Goal: Information Seeking & Learning: Learn about a topic

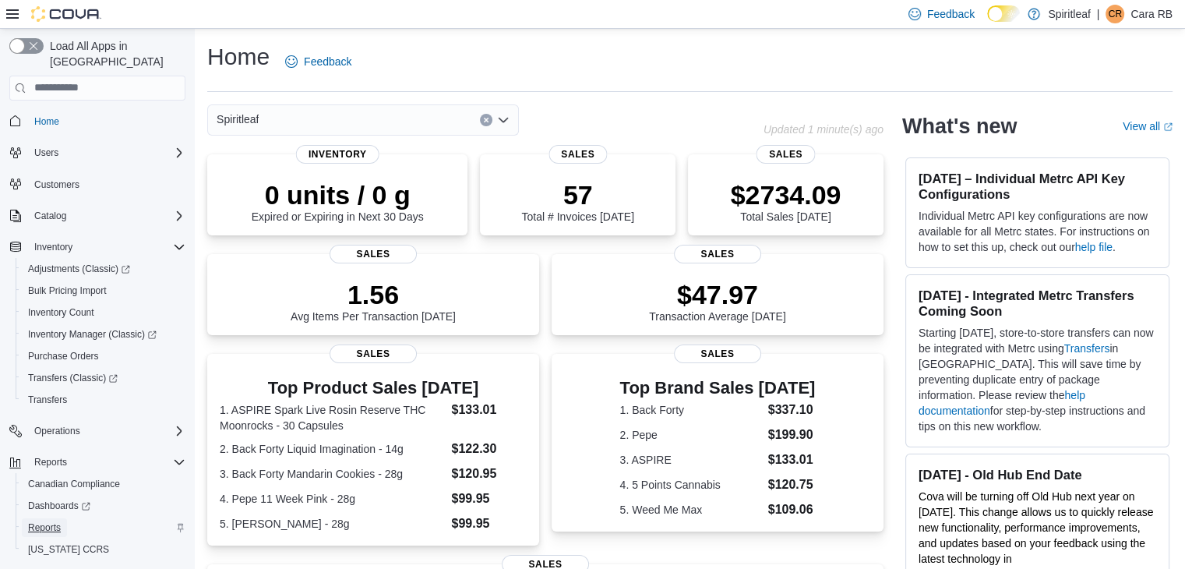
click at [46, 521] on span "Reports" at bounding box center [44, 527] width 33 height 12
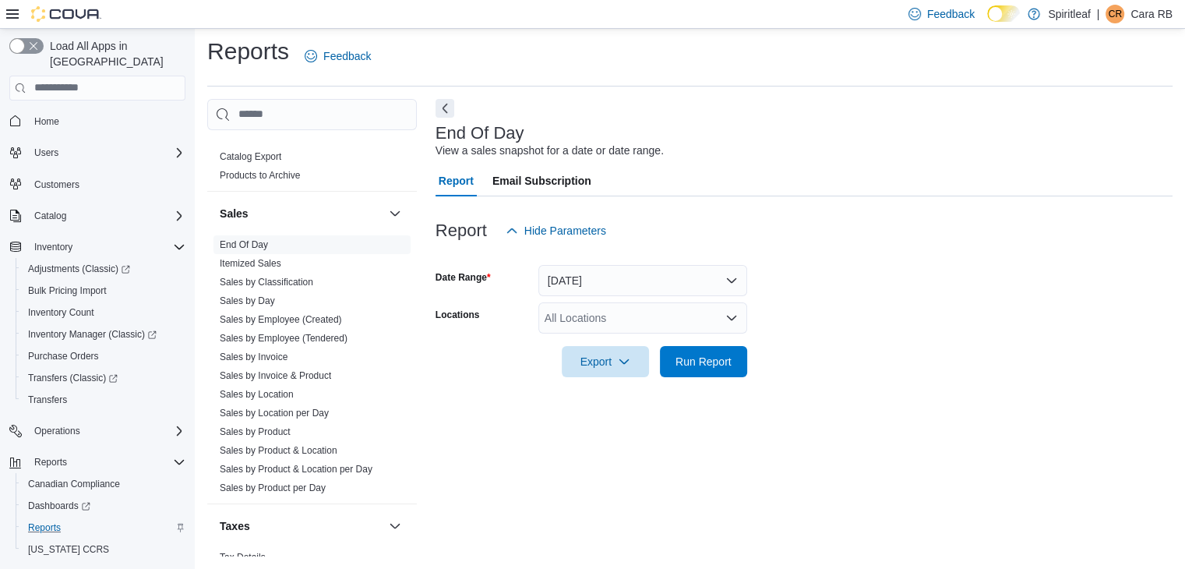
scroll to position [1162, 0]
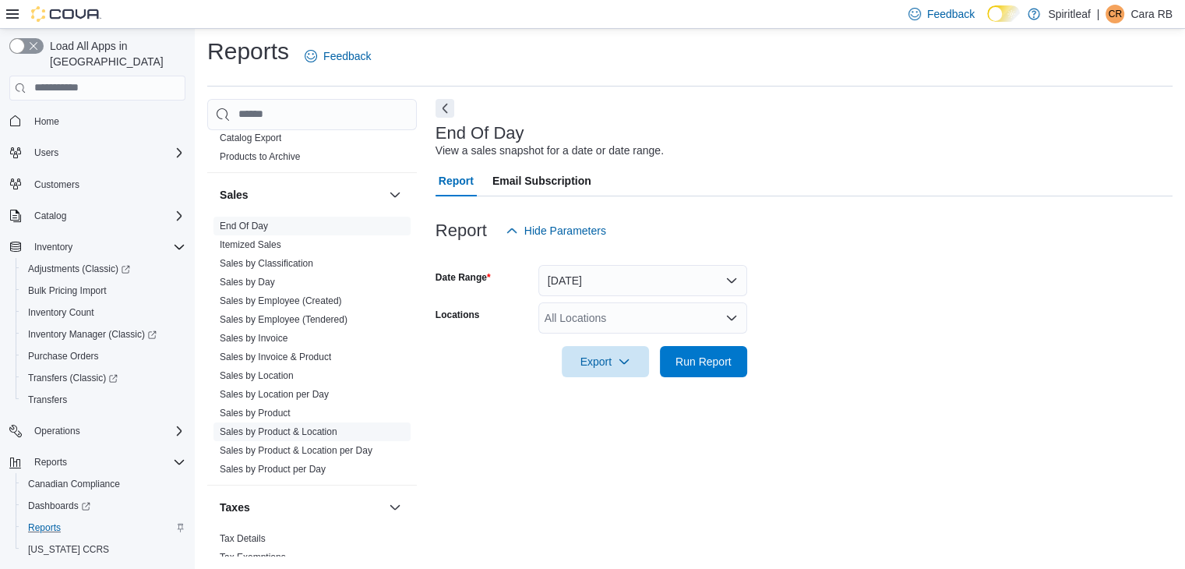
click at [313, 426] on link "Sales by Product & Location" at bounding box center [279, 431] width 118 height 11
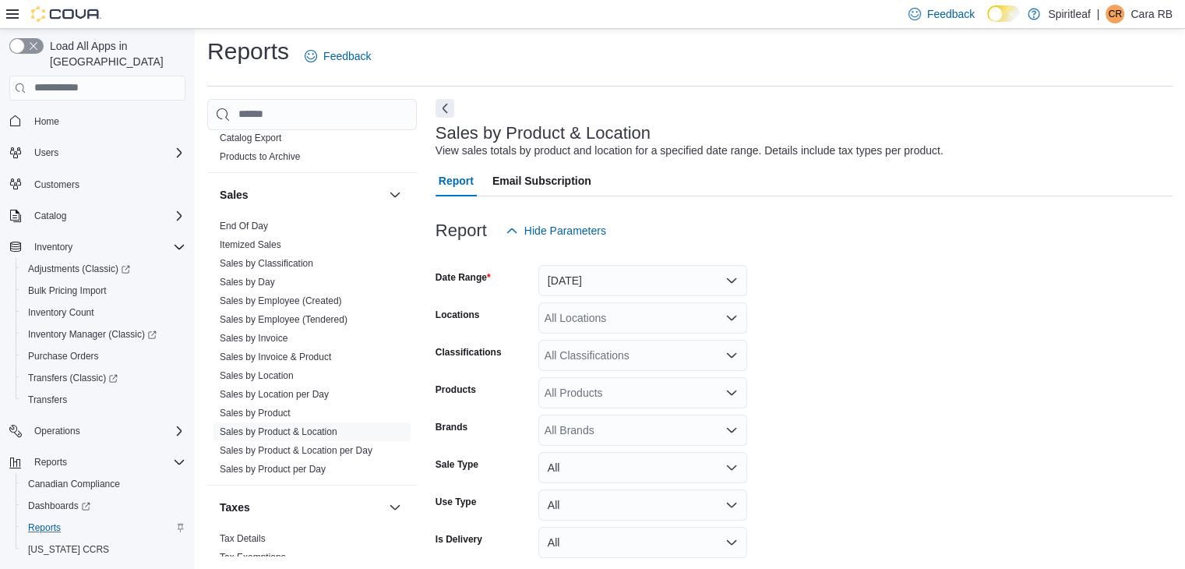
scroll to position [36, 0]
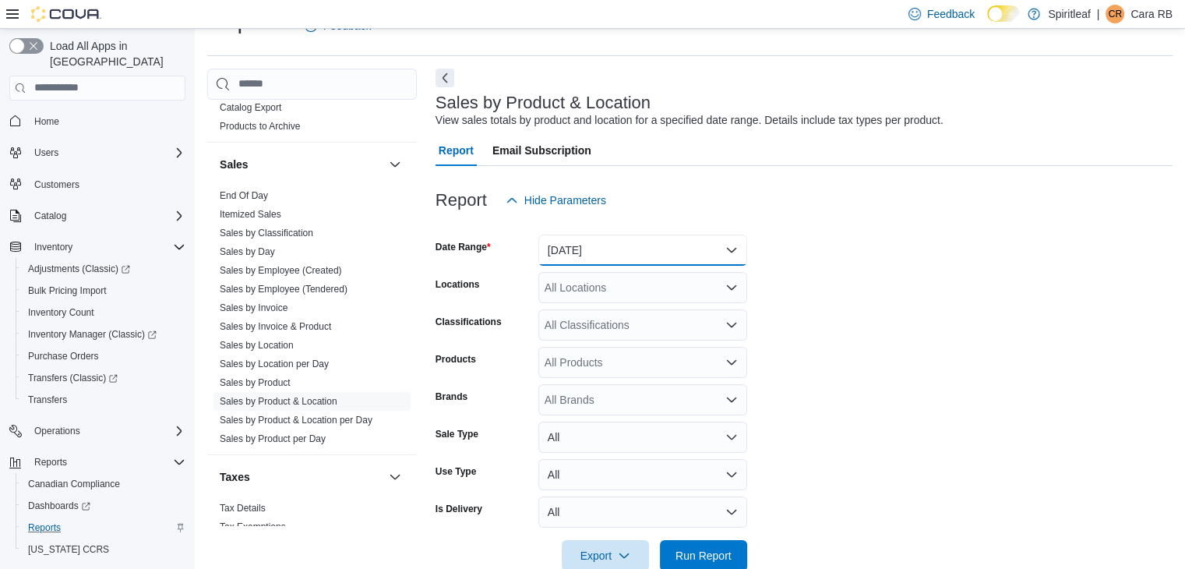
click at [738, 246] on button "[DATE]" at bounding box center [642, 249] width 209 height 31
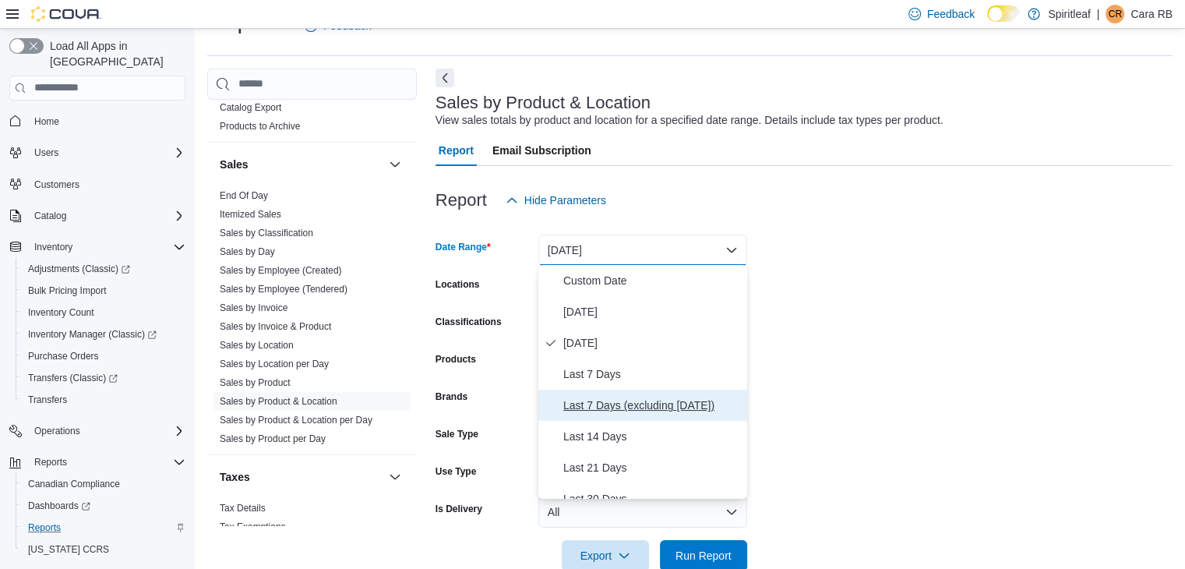
click at [635, 403] on span "Last 7 Days (excluding [DATE])" at bounding box center [652, 405] width 178 height 19
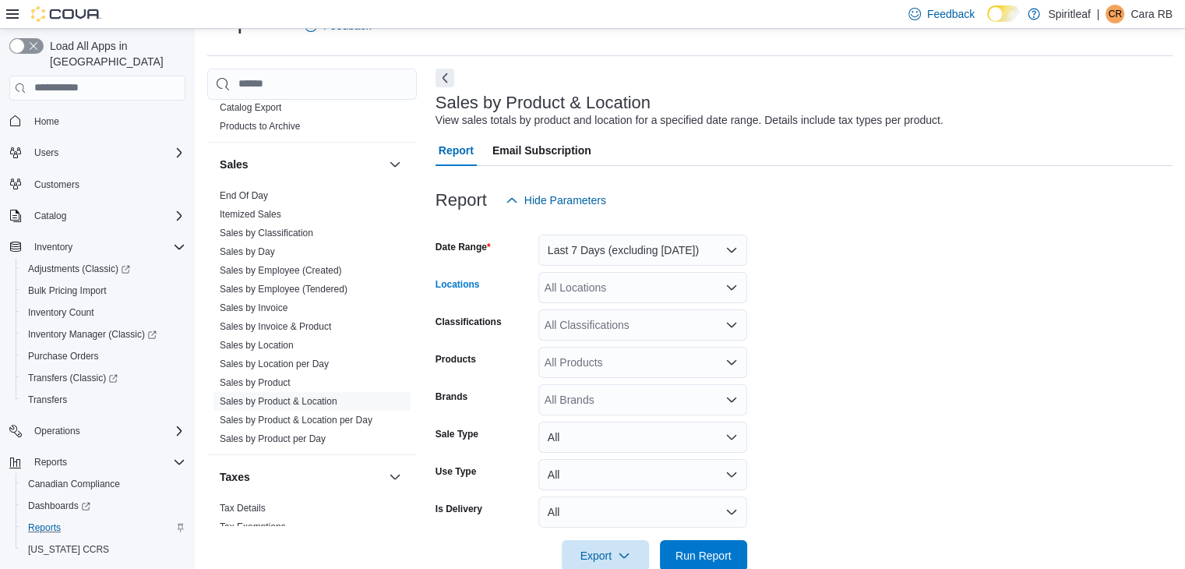
click at [623, 287] on div "All Locations" at bounding box center [642, 287] width 209 height 31
type input "***"
click at [625, 315] on span "[STREET_ADDRESS]" at bounding box center [648, 313] width 107 height 16
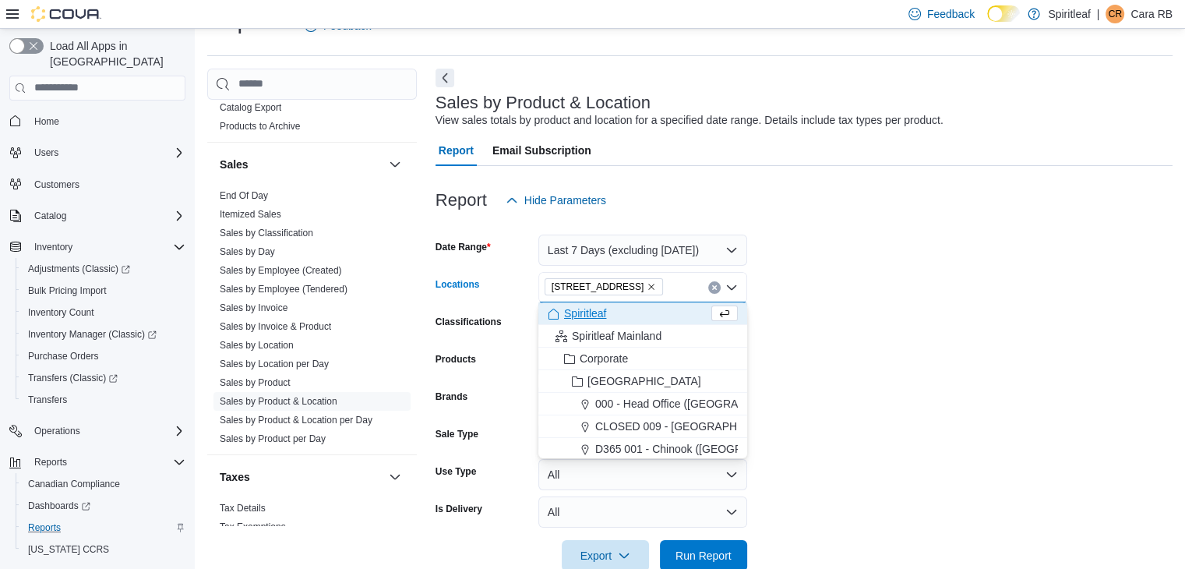
click at [945, 298] on form "Date Range Last 7 Days (excluding [DATE]) Locations [STREET_ADDRESS] ([GEOGRAPH…" at bounding box center [803, 393] width 737 height 355
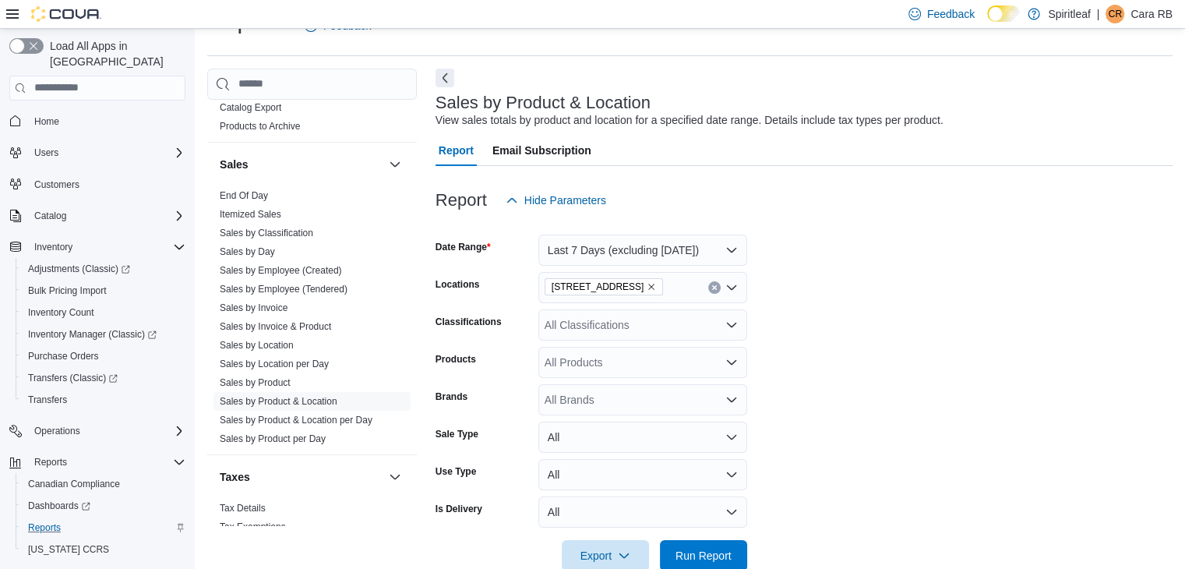
scroll to position [69, 0]
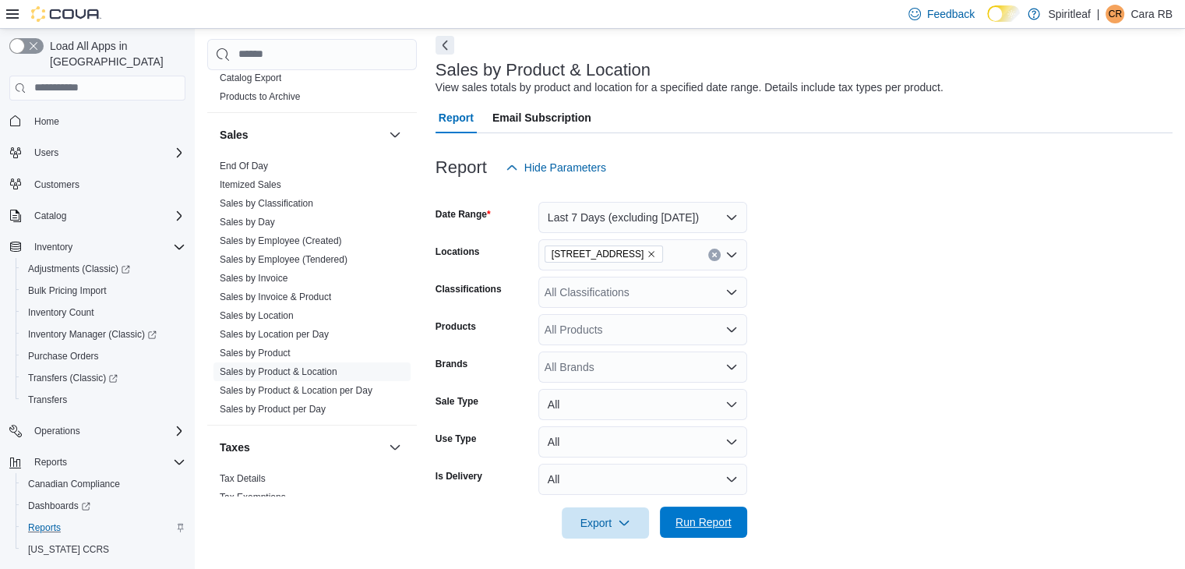
click at [683, 524] on span "Run Report" at bounding box center [703, 522] width 56 height 16
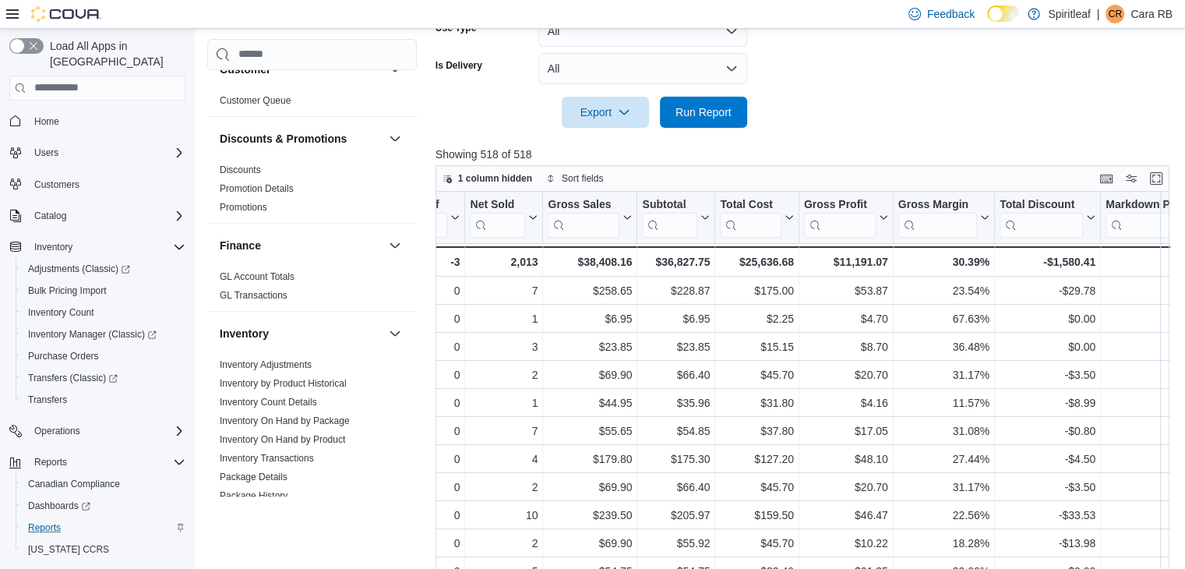
scroll to position [366, 0]
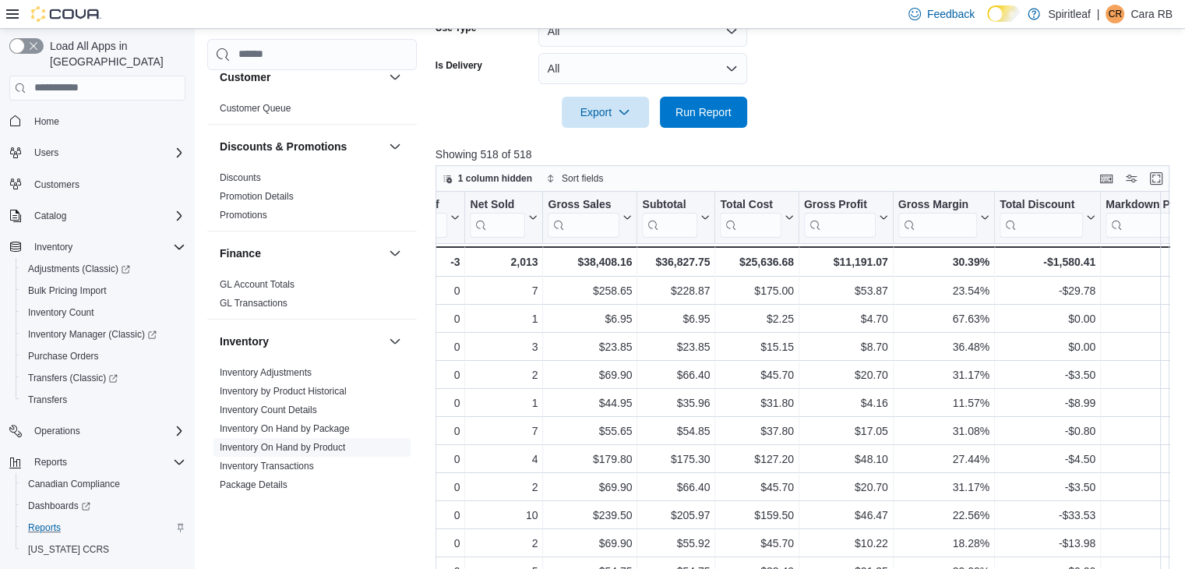
click at [326, 442] on link "Inventory On Hand by Product" at bounding box center [282, 447] width 125 height 11
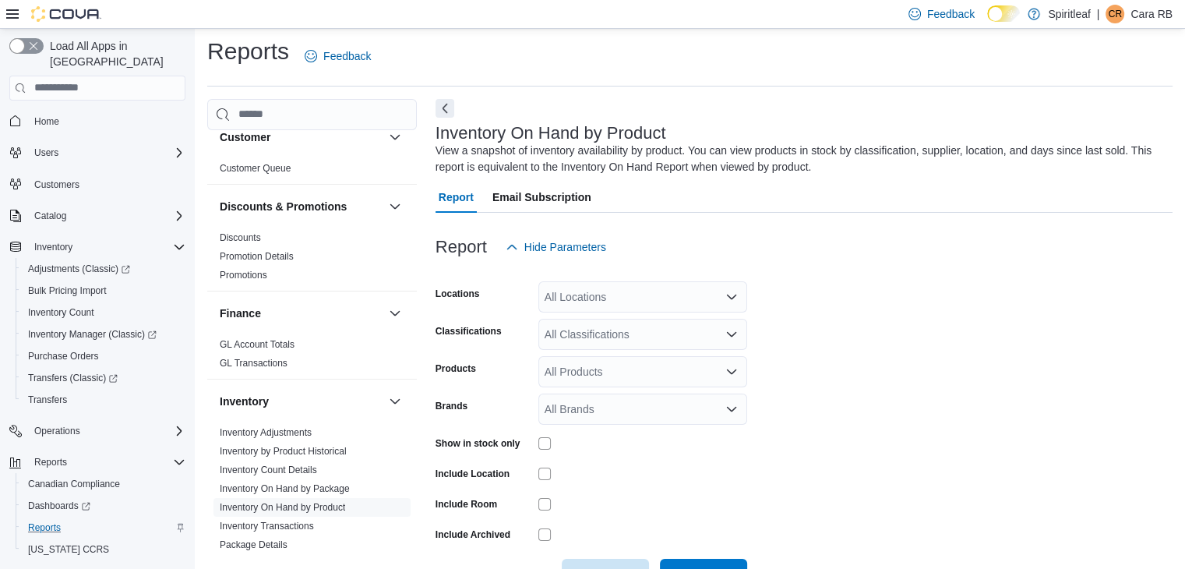
scroll to position [52, 0]
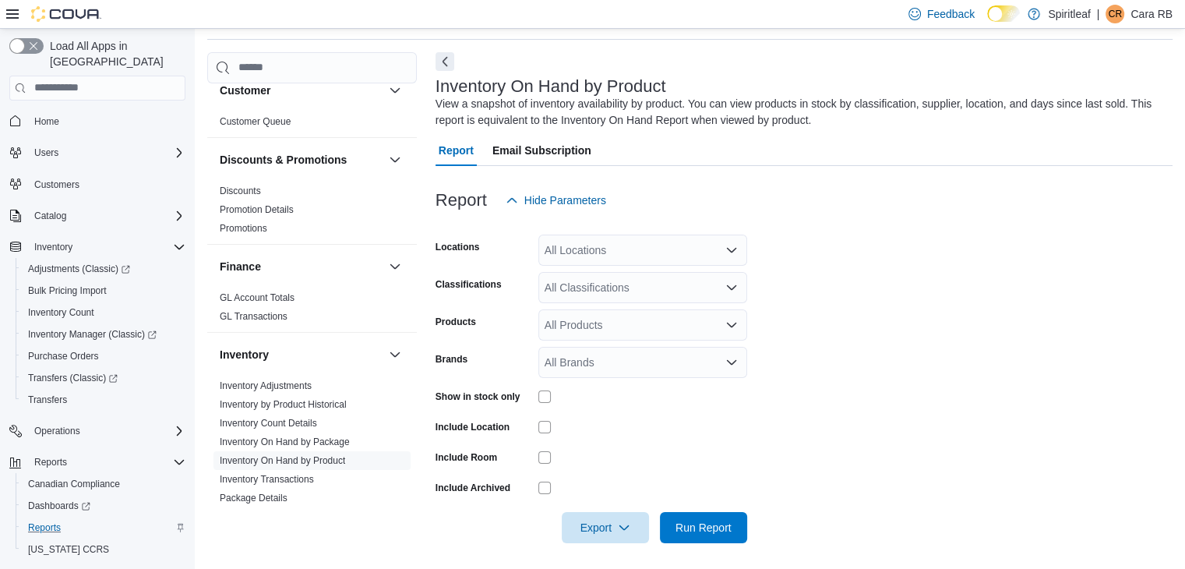
click at [674, 252] on div "All Locations" at bounding box center [642, 249] width 209 height 31
type input "***"
click at [703, 276] on span "[STREET_ADDRESS]" at bounding box center [648, 276] width 107 height 16
click at [845, 318] on form "Locations [STREET_ADDRESS] Classifications All Classifications Products All Pro…" at bounding box center [803, 379] width 737 height 327
click at [709, 527] on span "Run Report" at bounding box center [703, 527] width 56 height 16
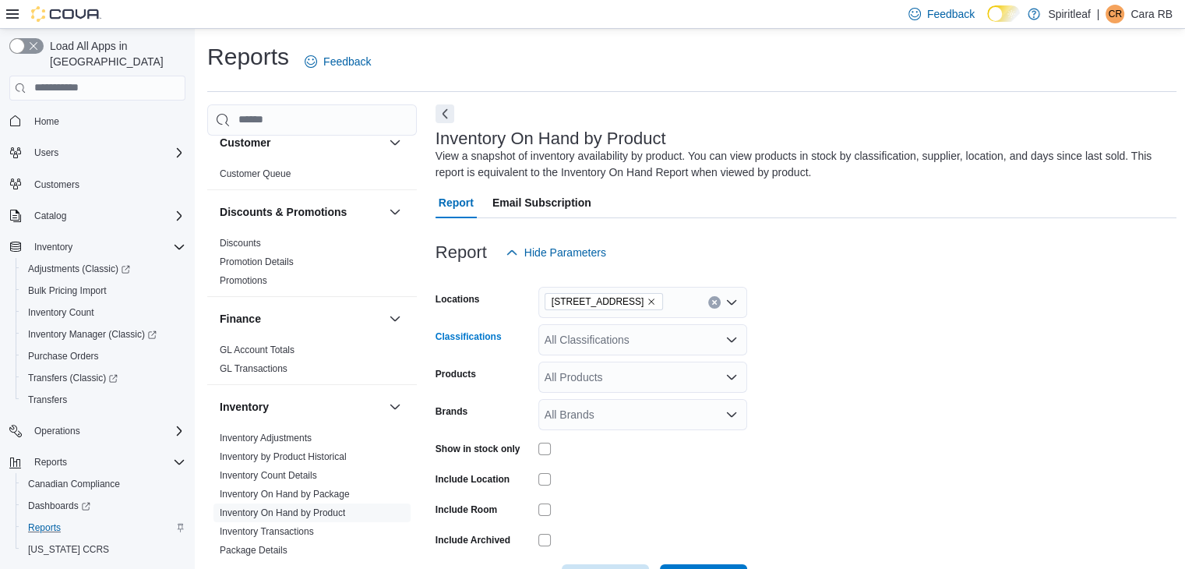
click at [729, 338] on icon "Open list of options" at bounding box center [731, 338] width 9 height 5
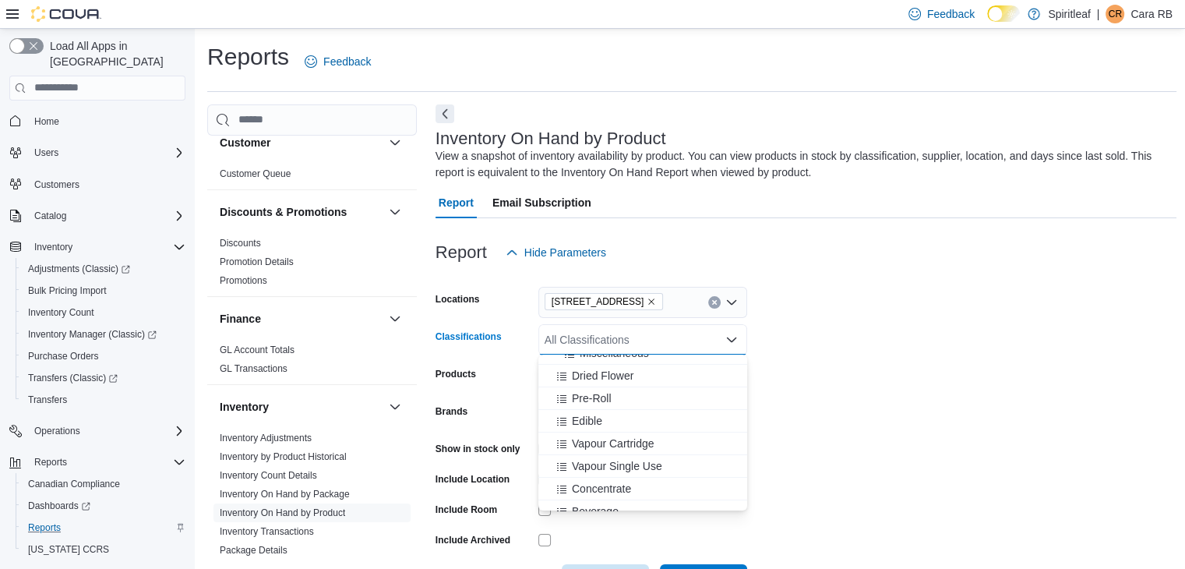
scroll to position [291, 0]
click at [605, 367] on span "Dried Flower" at bounding box center [603, 369] width 62 height 16
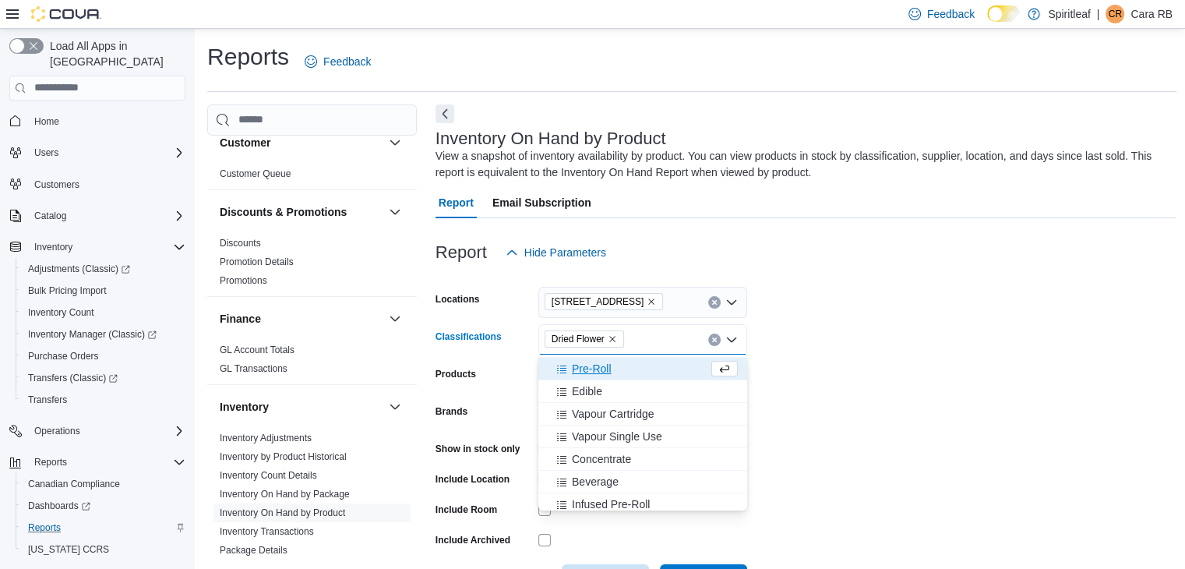
click at [597, 370] on span "Pre-Roll" at bounding box center [592, 369] width 40 height 16
click at [597, 370] on span "Edible" at bounding box center [587, 369] width 30 height 16
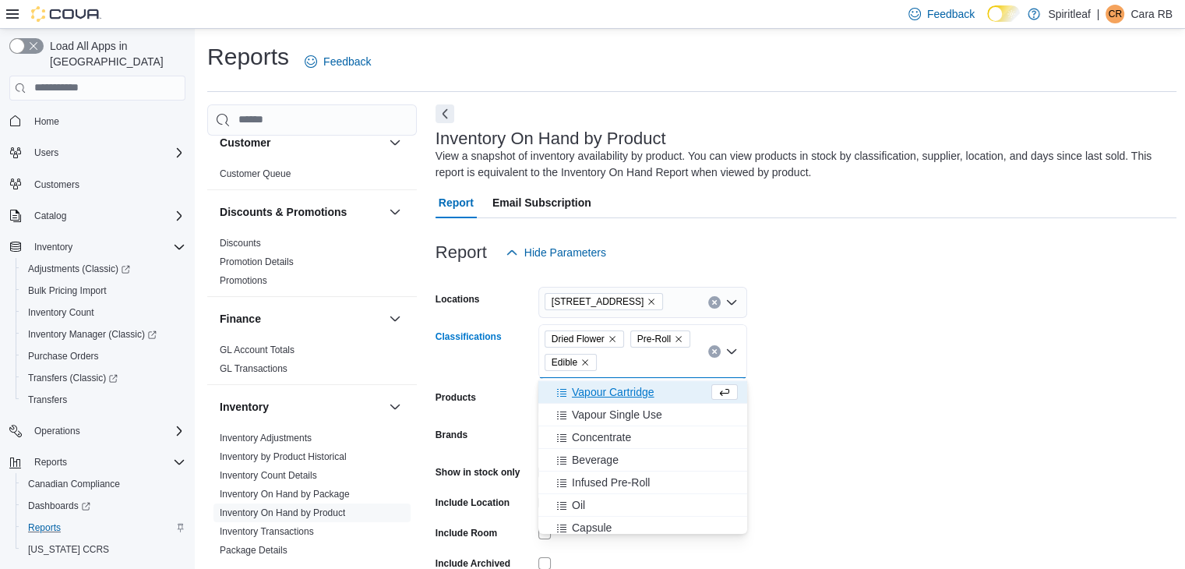
click at [603, 392] on span "Vapour Cartridge" at bounding box center [613, 392] width 83 height 16
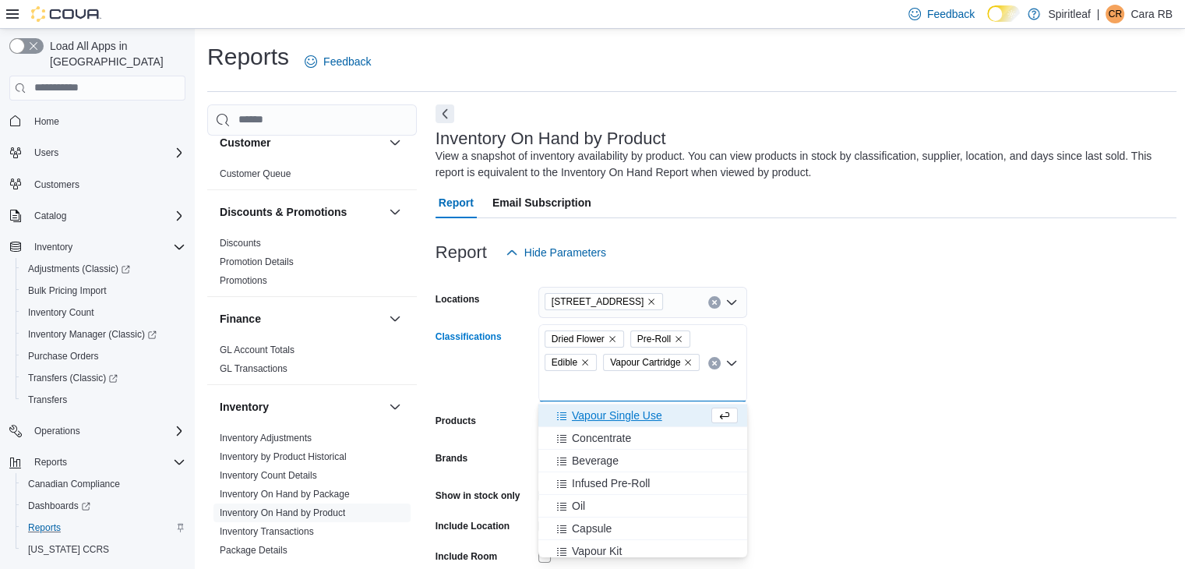
click at [611, 410] on span "Vapour Single Use" at bounding box center [617, 415] width 90 height 16
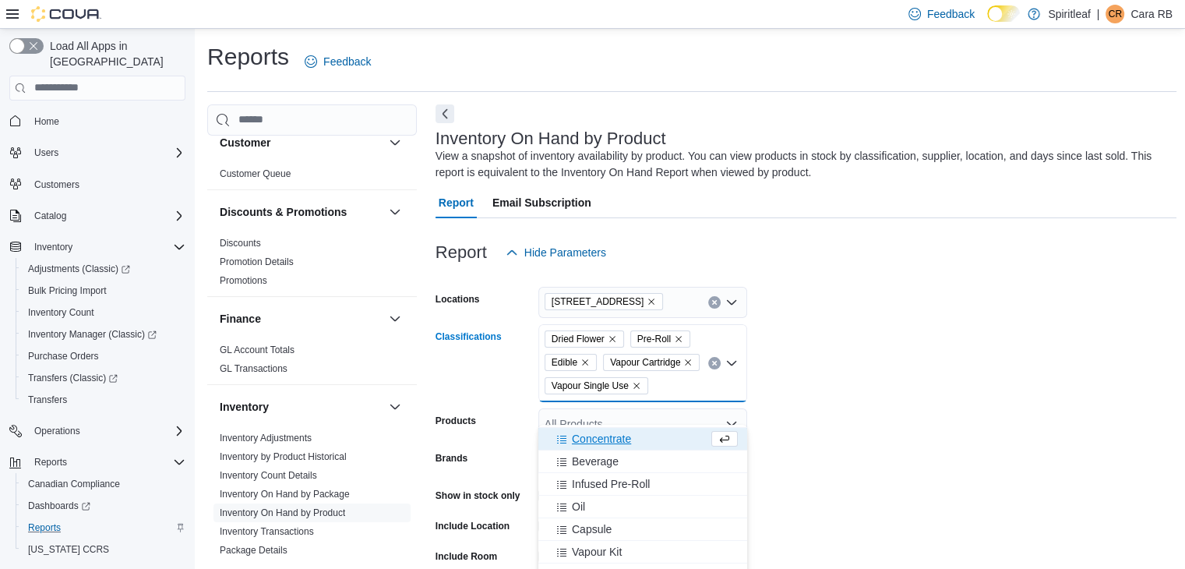
click at [602, 438] on span "Concentrate" at bounding box center [601, 439] width 59 height 16
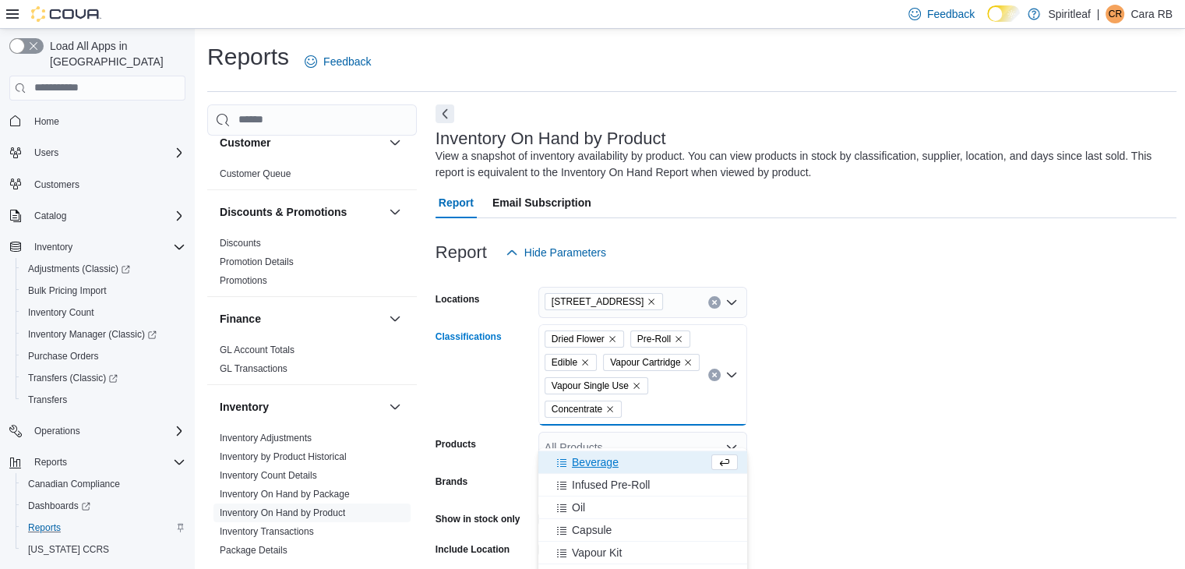
click at [602, 457] on span "Beverage" at bounding box center [595, 462] width 47 height 16
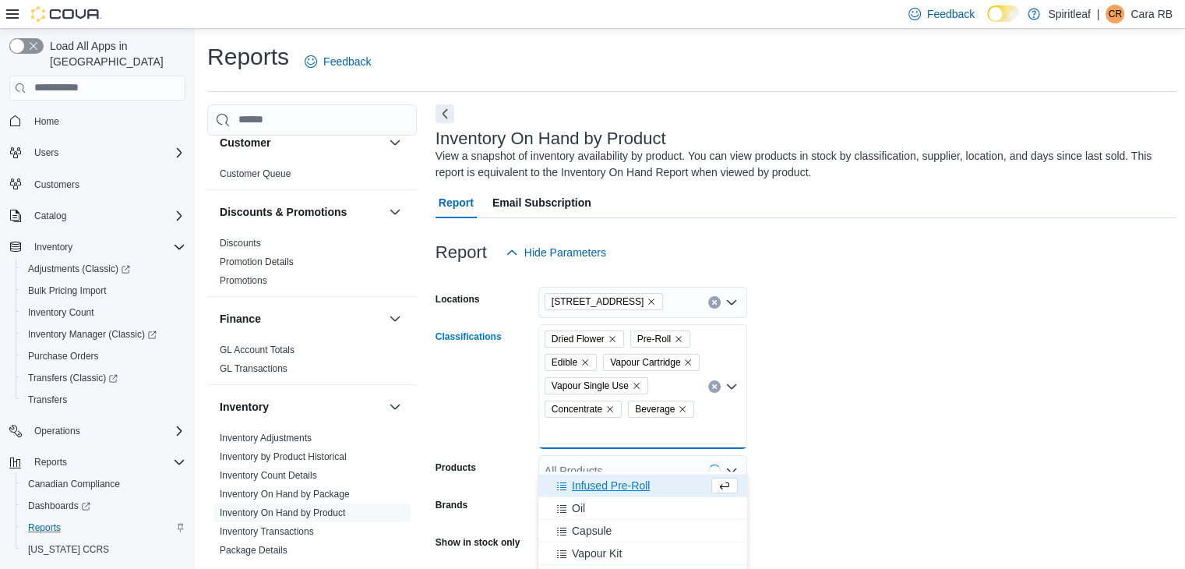
click at [604, 487] on span "Infused Pre-Roll" at bounding box center [611, 485] width 78 height 16
click at [582, 485] on span "Oil" at bounding box center [578, 485] width 13 height 16
click at [587, 488] on span "Capsule" at bounding box center [592, 485] width 40 height 16
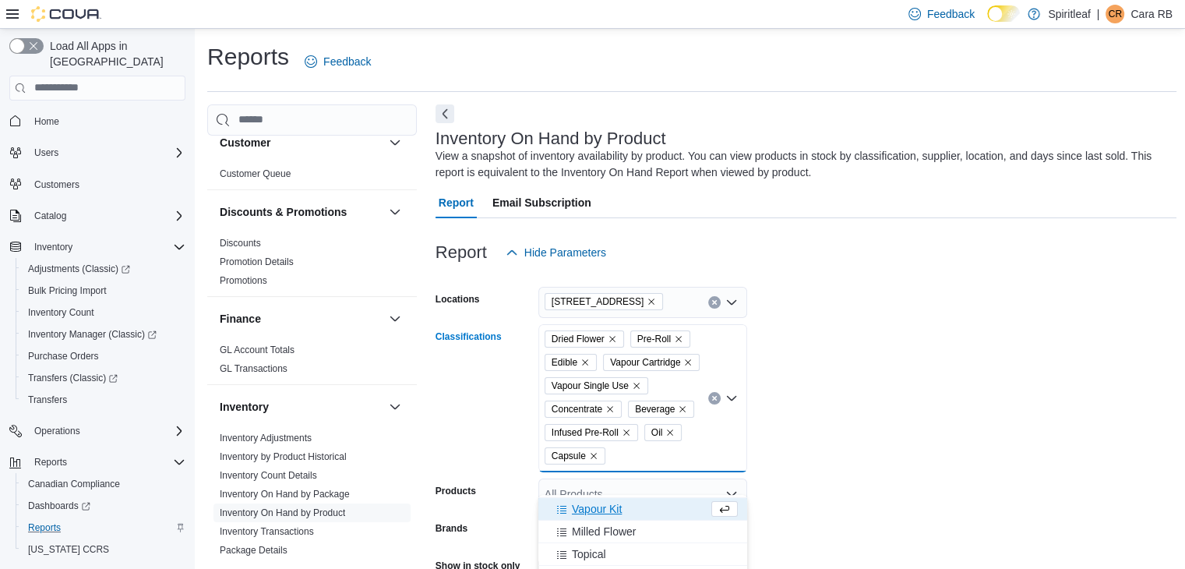
click at [593, 506] on span "Vapour Kit" at bounding box center [597, 509] width 50 height 16
click at [598, 511] on span "Milled Flower" at bounding box center [604, 509] width 64 height 16
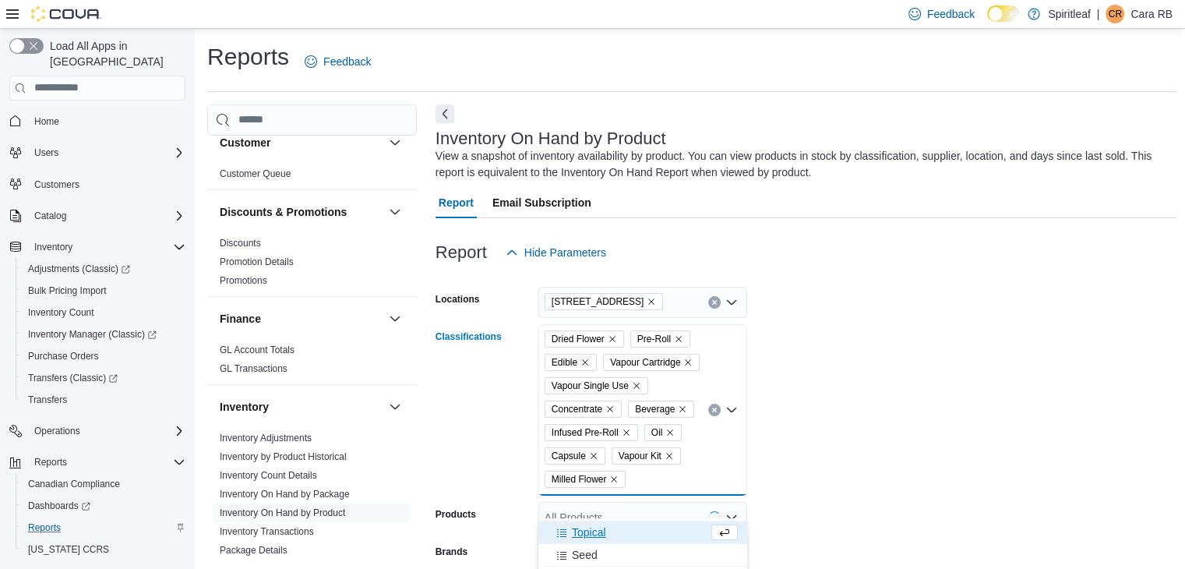
click at [595, 527] on span "Topical" at bounding box center [589, 532] width 34 height 16
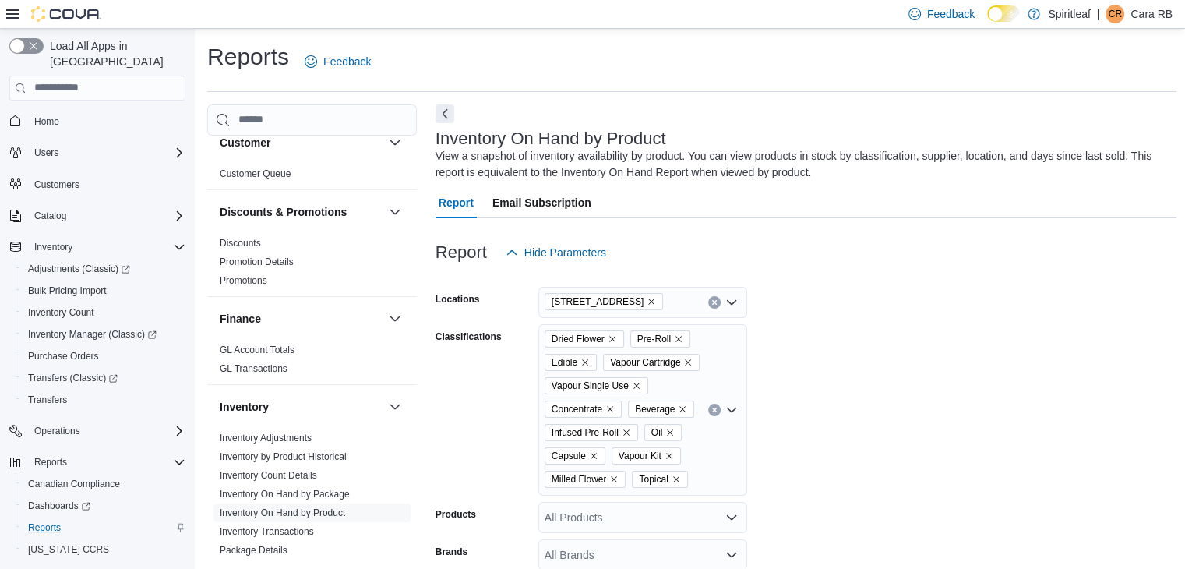
click at [973, 382] on form "Locations [GEOGRAPHIC_DATA] ([GEOGRAPHIC_DATA]) Classifications Dried Flower Pr…" at bounding box center [806, 501] width 742 height 467
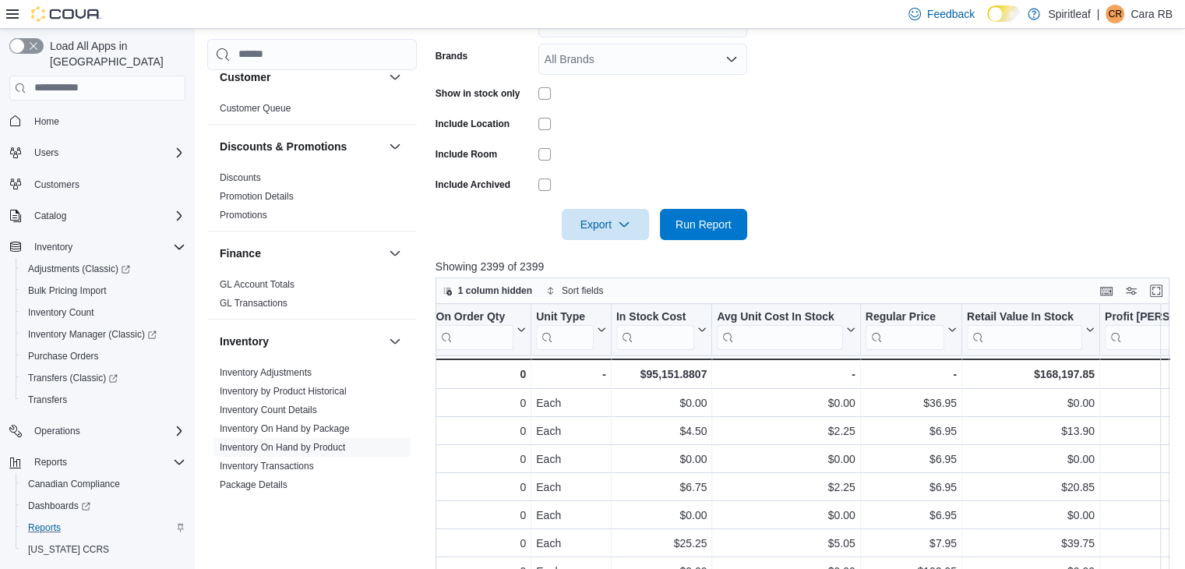
scroll to position [0, 1104]
click at [706, 231] on span "Run Report" at bounding box center [703, 224] width 56 height 16
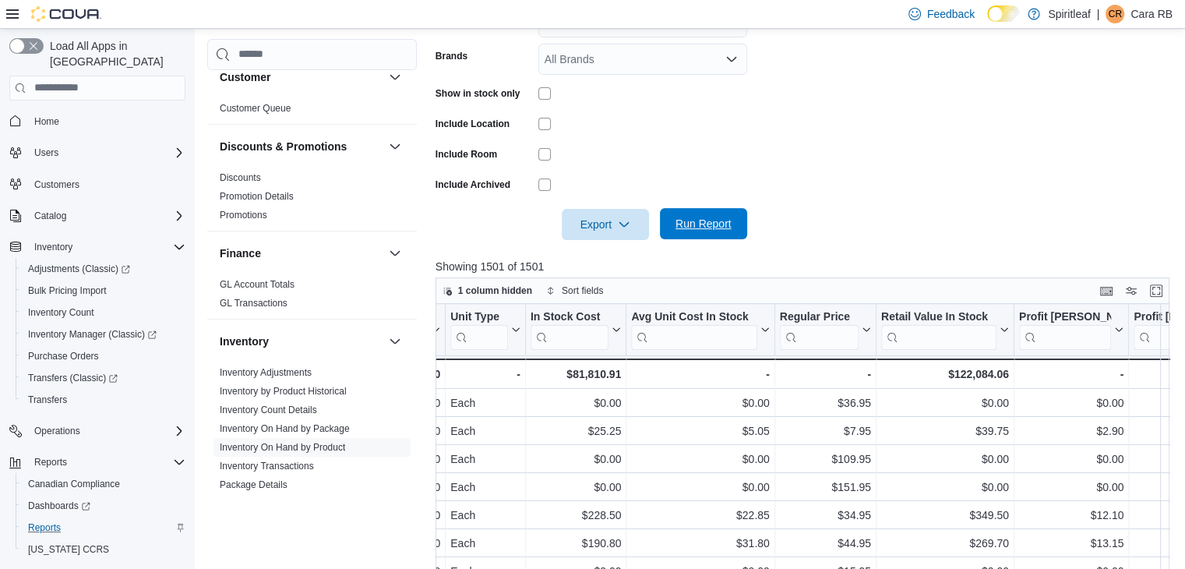
scroll to position [0, 1252]
